Goal: Information Seeking & Learning: Learn about a topic

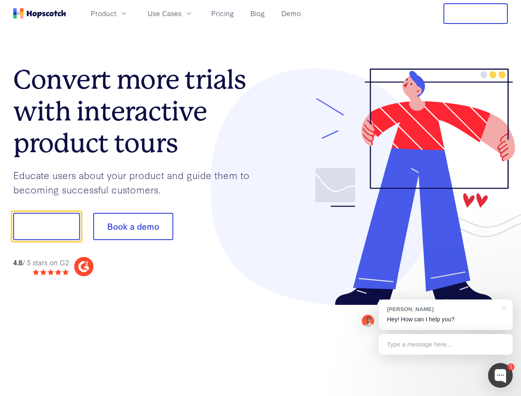
click at [261, 198] on div at bounding box center [384, 186] width 247 height 237
click at [116, 13] on span "Product" at bounding box center [104, 13] width 26 height 10
click at [181, 13] on span "Use Cases" at bounding box center [165, 13] width 34 height 10
click at [475, 14] on button "Free Trial" at bounding box center [475, 13] width 64 height 21
click at [46, 226] on button "Show me!" at bounding box center [46, 226] width 67 height 27
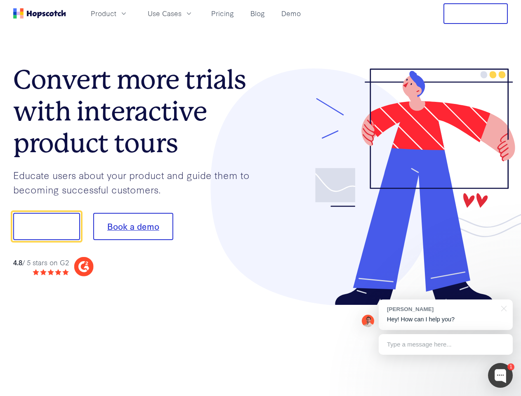
click at [133, 226] on button "Book a demo" at bounding box center [133, 226] width 80 height 27
click at [500, 375] on div at bounding box center [500, 375] width 25 height 25
click at [445, 315] on div "[PERSON_NAME] Hey! How can I help you?" at bounding box center [445, 314] width 134 height 31
click at [502, 308] on div at bounding box center [435, 280] width 155 height 165
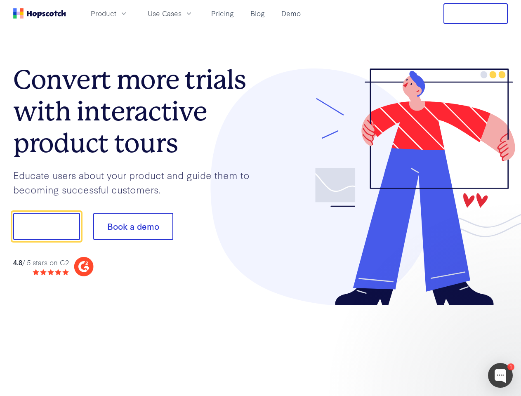
click at [445, 344] on div at bounding box center [435, 280] width 155 height 165
